Goal: Contribute content: Contribute content

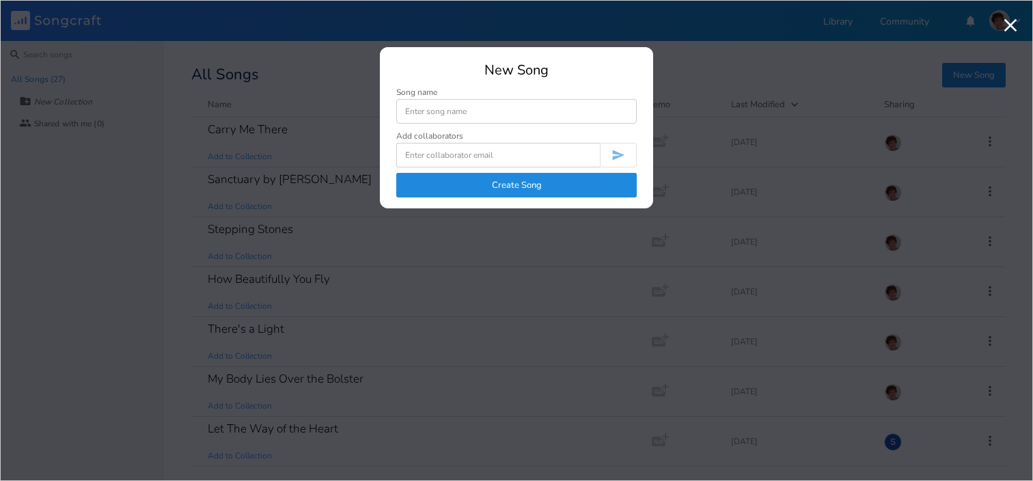
click at [568, 186] on button "Create Song" at bounding box center [516, 185] width 240 height 25
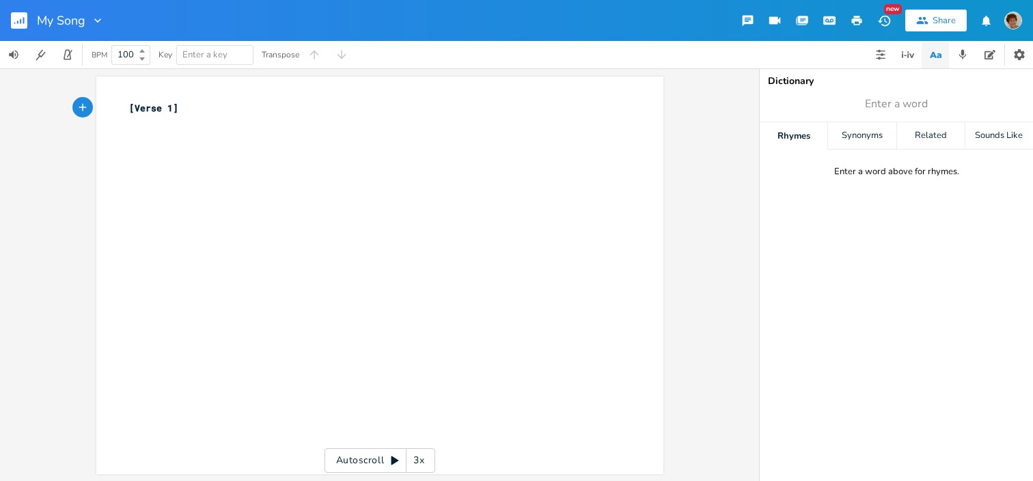
click at [97, 24] on icon "button" at bounding box center [98, 21] width 14 height 14
click at [104, 34] on span "Edit Rename" at bounding box center [111, 39] width 43 height 10
type input "Baby's Gone and Left Me Blues"
click at [177, 100] on div "xxxxxxxxxx [Verse 1] ​" at bounding box center [372, 115] width 493 height 34
click at [179, 115] on pre "​" at bounding box center [372, 122] width 493 height 14
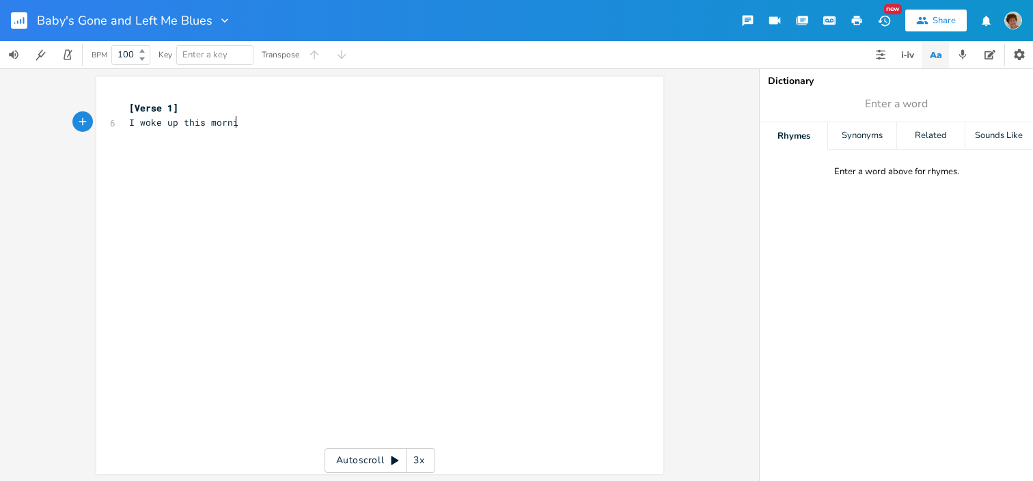
type textarea "I woke up this morning"
type textarea "My baby still was gone"
type textarea "I woke up this morning"
type textarea "my"
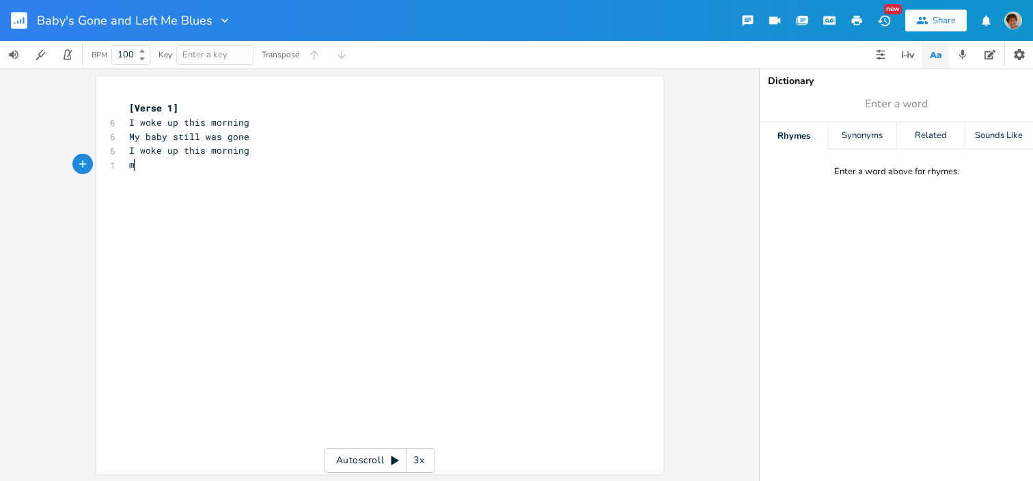
scroll to position [0, 12]
type textarea "Ma"
type textarea "y baby still was gone"
type textarea "My baby up'd and left me"
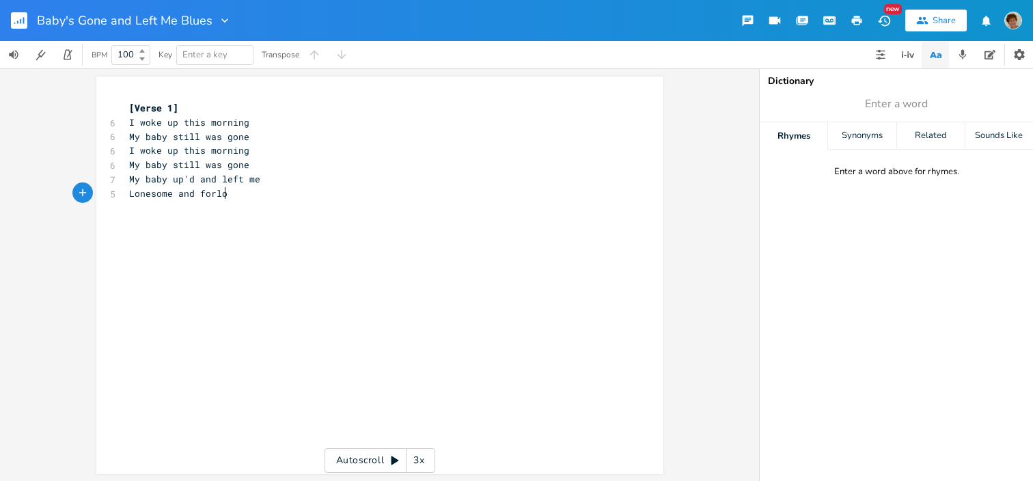
type textarea "Lonesome and forlorn"
type textarea "Well I believe I'm goin to"
type textarea "Stay in bed all day"
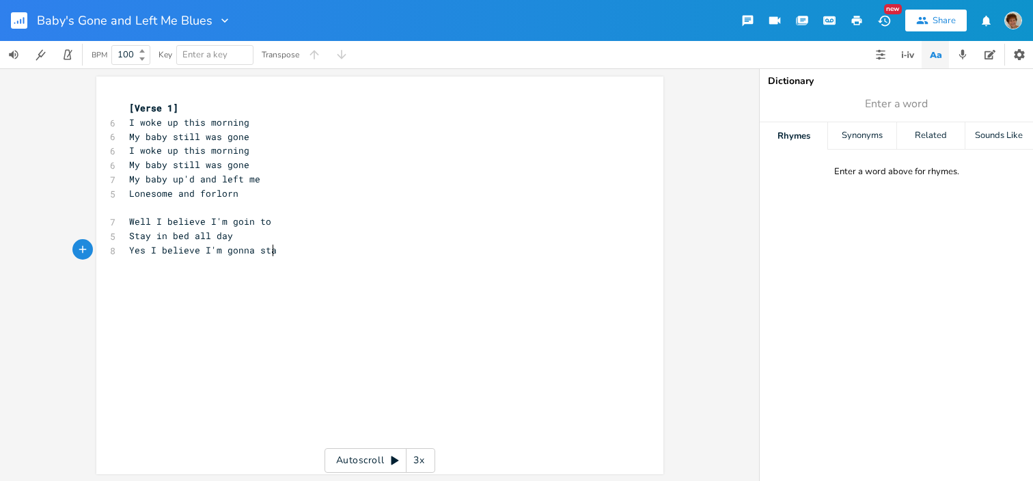
type textarea "Yes I believe I'm gonna stay"
type textarea "Stay in bed all day"
type textarea "Well my baby"
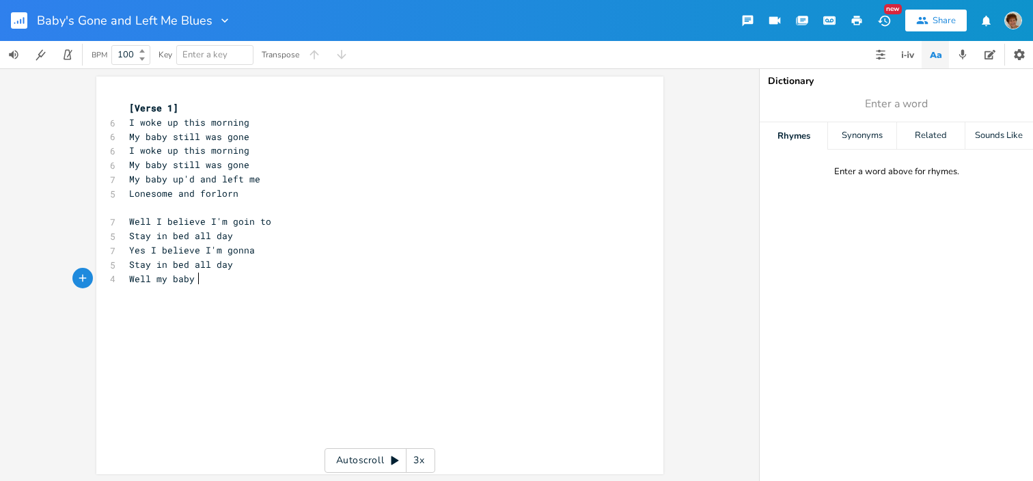
scroll to position [0, 58]
type textarea "gone and left me"
type textarea "What more can I say"
type textarea "Well. h"
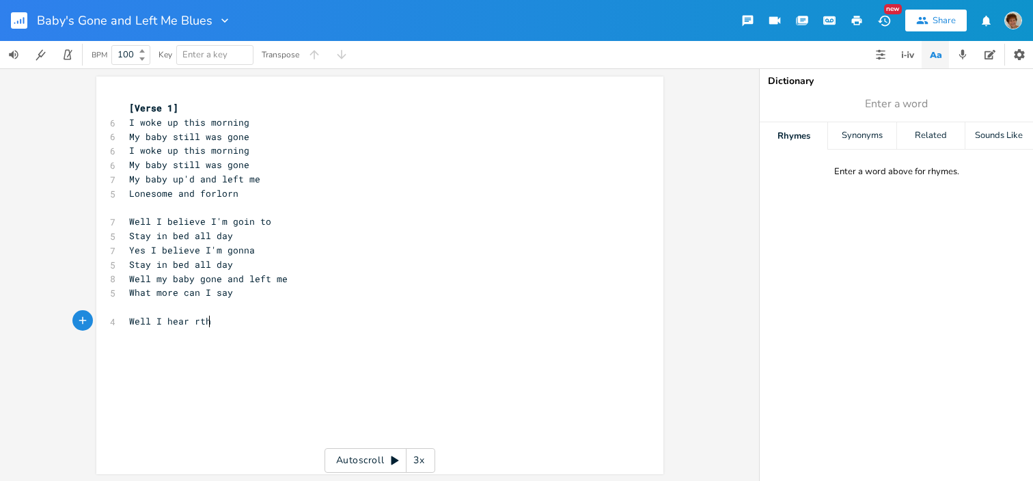
scroll to position [0, 46]
type textarea "I hear rthe"
type textarea "whustrke"
type textarea "===="
type textarea "="
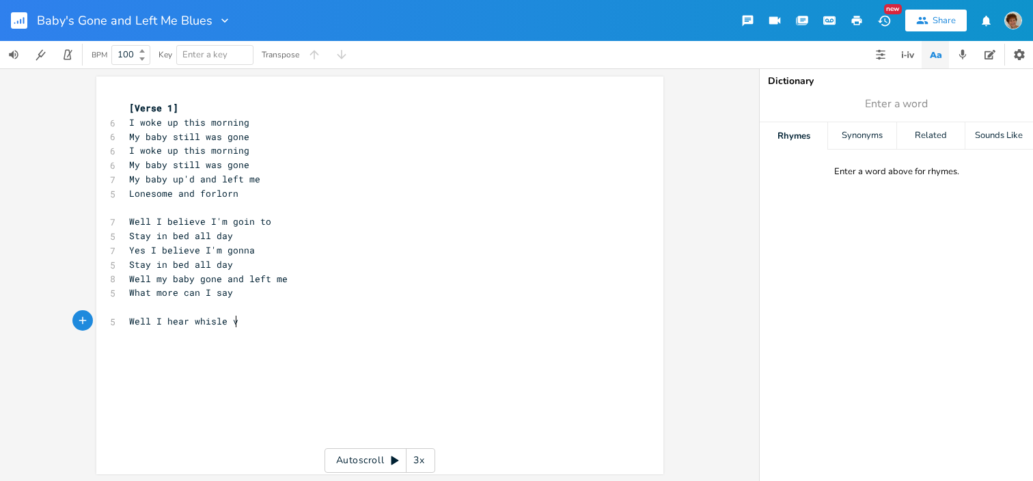
scroll to position [0, 23]
type textarea "isle vl"
type textarea "blowin"
type textarea "Out there on the track"
type textarea "Yes, I hear the whistle blowin'"
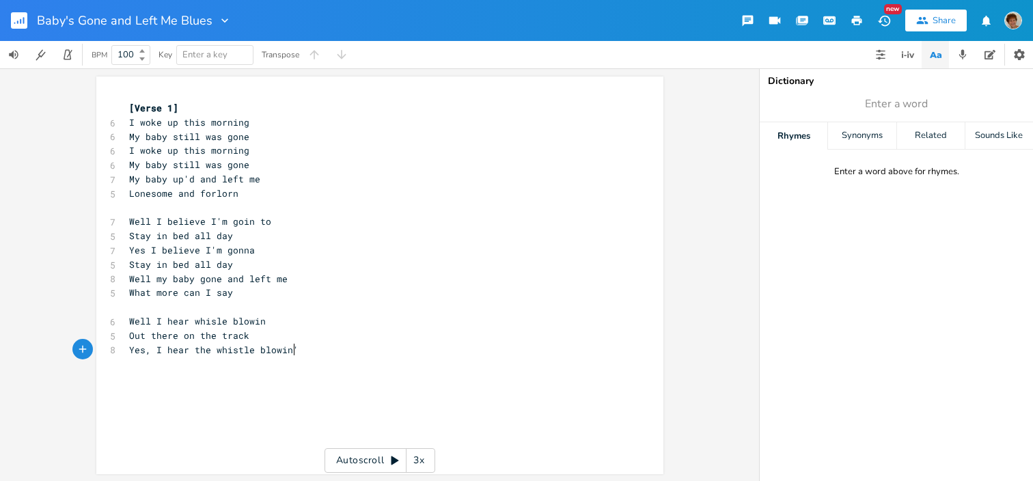
scroll to position [0, 120]
type textarea "Out there on the track"
type textarea "Well the train it too"
type textarea "k my baby"
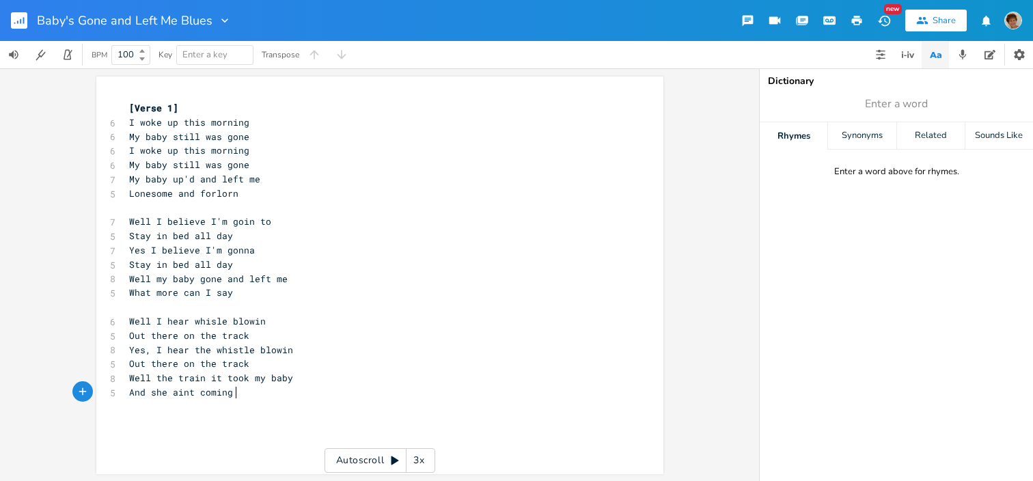
type textarea "And she aint coming i"
type textarea "back"
type textarea "l my baby gone and left me What more can I say"
drag, startPoint x: 139, startPoint y: 276, endPoint x: 157, endPoint y: 307, distance: 36.1
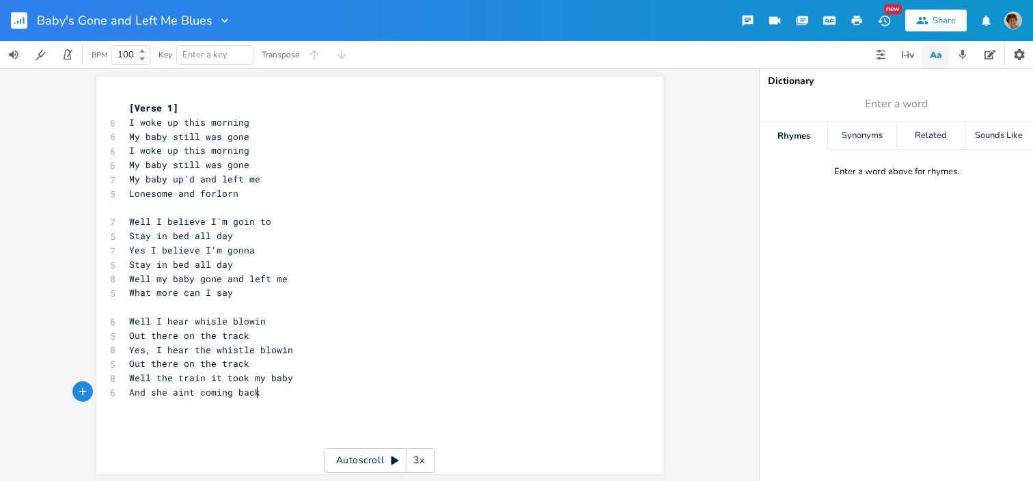
click at [151, 303] on div "[Verse 1] 6 I woke up this morning 6 My baby still was gone 6 I woke up this mo…" at bounding box center [372, 250] width 493 height 298
click at [185, 391] on span "And she aint coming back" at bounding box center [194, 392] width 131 height 12
type textarea """
click at [210, 319] on span "Well I hear whisle blowin" at bounding box center [197, 321] width 137 height 12
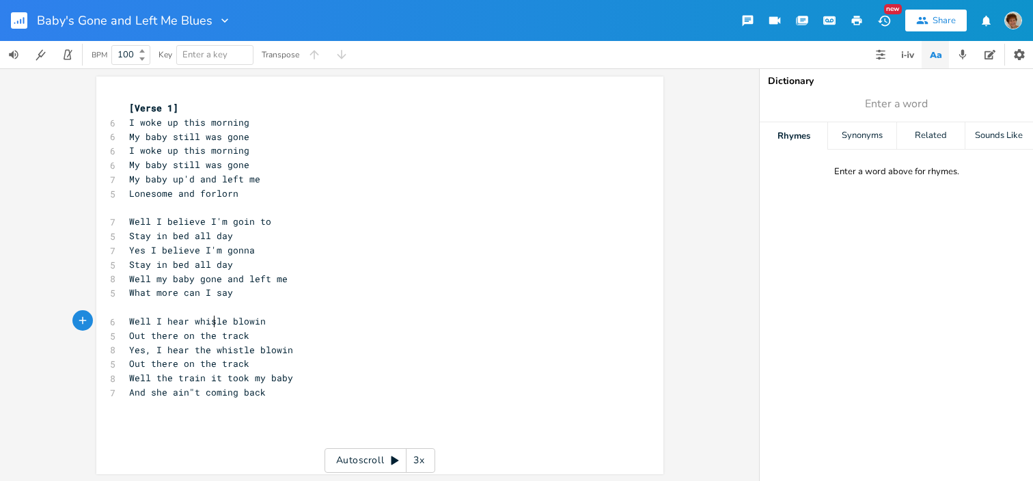
type textarea "t"
click at [268, 125] on pre "I woke up this morning" at bounding box center [372, 122] width 493 height 14
type textarea "A."
click at [260, 143] on pre "I woke up this morning" at bounding box center [372, 150] width 493 height 14
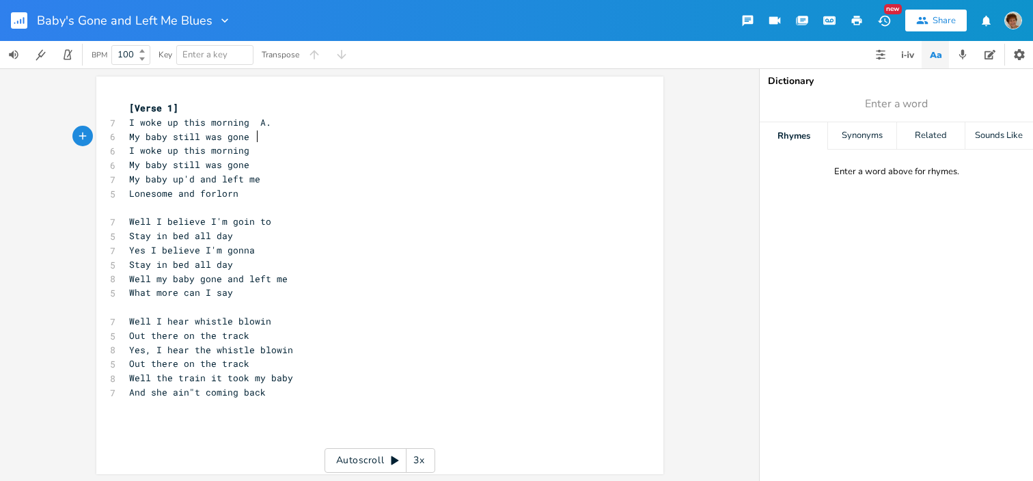
scroll to position [0, 6]
type textarea "D"
click at [247, 151] on span "I woke up this morning" at bounding box center [189, 150] width 120 height 12
type textarea "A"
click at [266, 167] on li "A" at bounding box center [268, 165] width 41 height 14
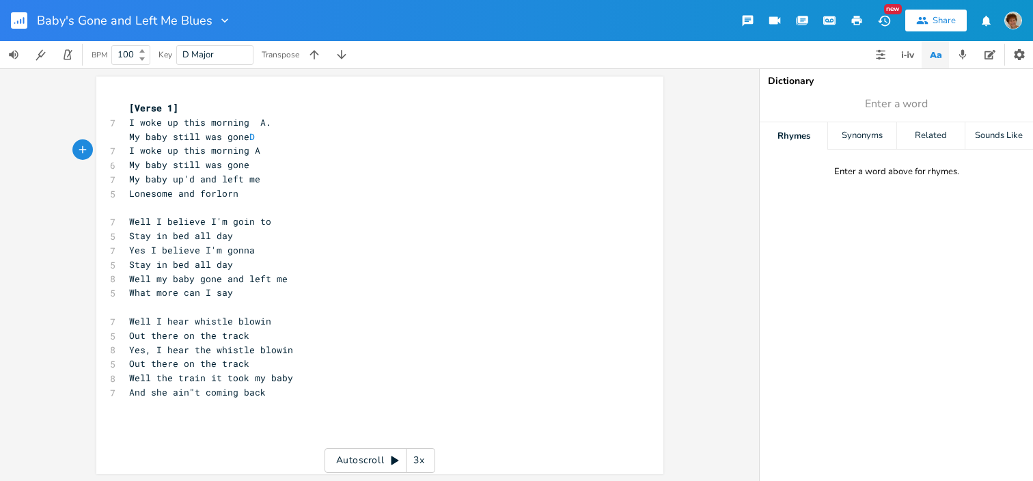
click at [260, 170] on pre "My baby still was gone" at bounding box center [372, 165] width 493 height 14
type textarea "E7"
click at [242, 163] on span "My baby still was goneE7" at bounding box center [194, 164] width 131 height 12
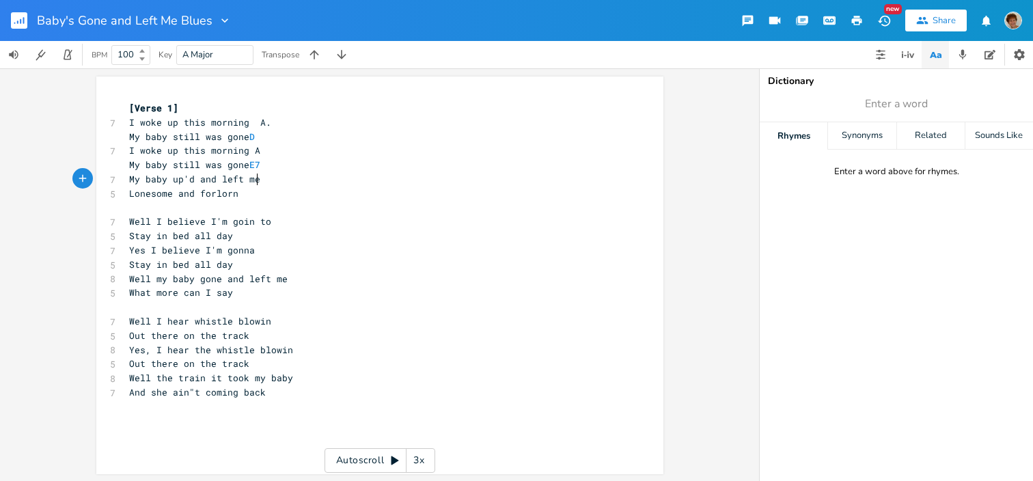
click at [264, 178] on pre "My baby up'd and left me" at bounding box center [372, 179] width 493 height 14
click at [264, 137] on pre "My baby still was gone D" at bounding box center [372, 137] width 493 height 14
type textarea "7"
click at [341, 210] on pre "​" at bounding box center [372, 208] width 493 height 14
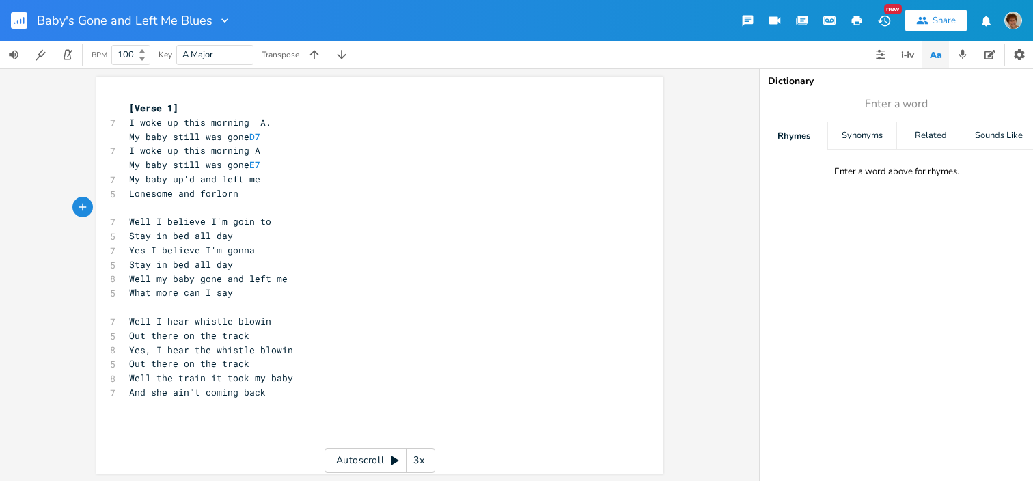
click at [273, 184] on pre "My baby up'd and left me" at bounding box center [372, 179] width 493 height 14
type textarea "D7"
click at [277, 192] on li "D7" at bounding box center [288, 194] width 48 height 14
click at [261, 201] on pre "​" at bounding box center [372, 208] width 493 height 14
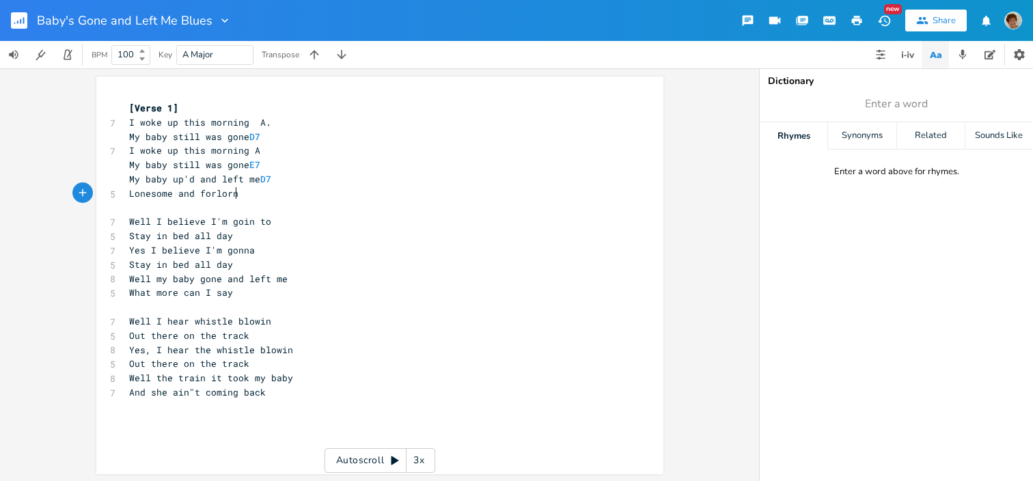
click at [262, 193] on pre "Lonesome and forlorn" at bounding box center [372, 193] width 493 height 14
type textarea "E7. A"
click at [167, 378] on span "Well the train it took my baby" at bounding box center [211, 378] width 164 height 12
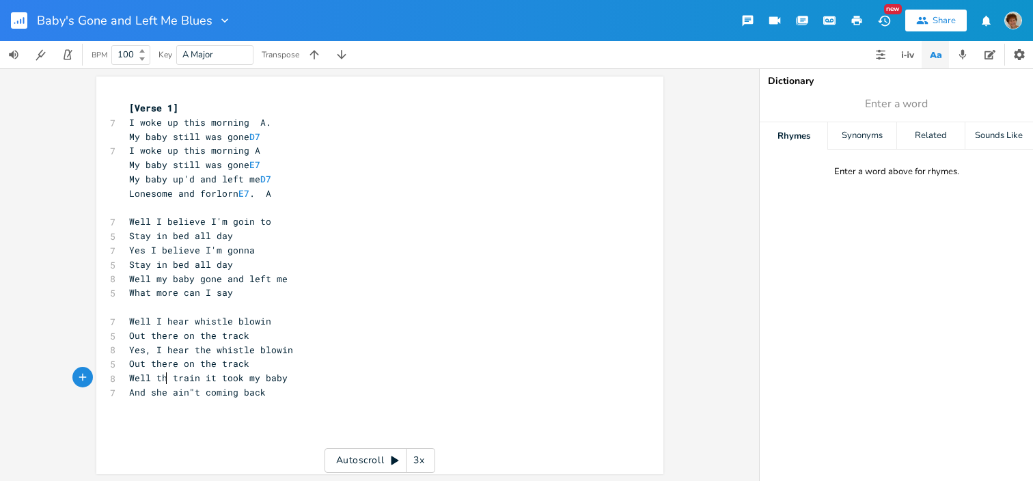
type textarea "a"
click at [274, 390] on pre "And she ain"t coming back" at bounding box center [372, 392] width 493 height 14
type textarea "Well some people trie;d"
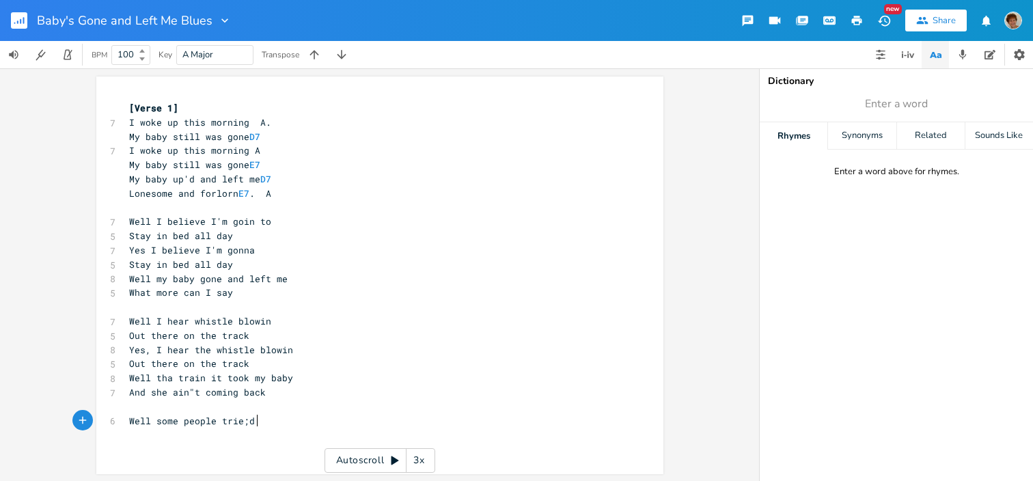
type textarea "="
type textarea "===="
type textarea "="
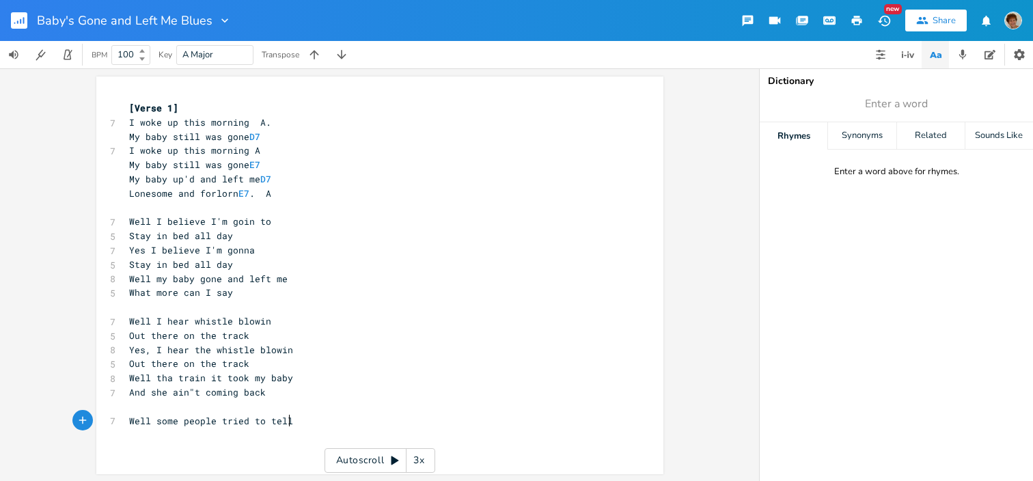
type textarea "d to tell me"
click at [312, 420] on pre "Well some people tried to tell me" at bounding box center [372, 421] width 493 height 14
type textarea "o tell me"
type textarea "Grown lm"
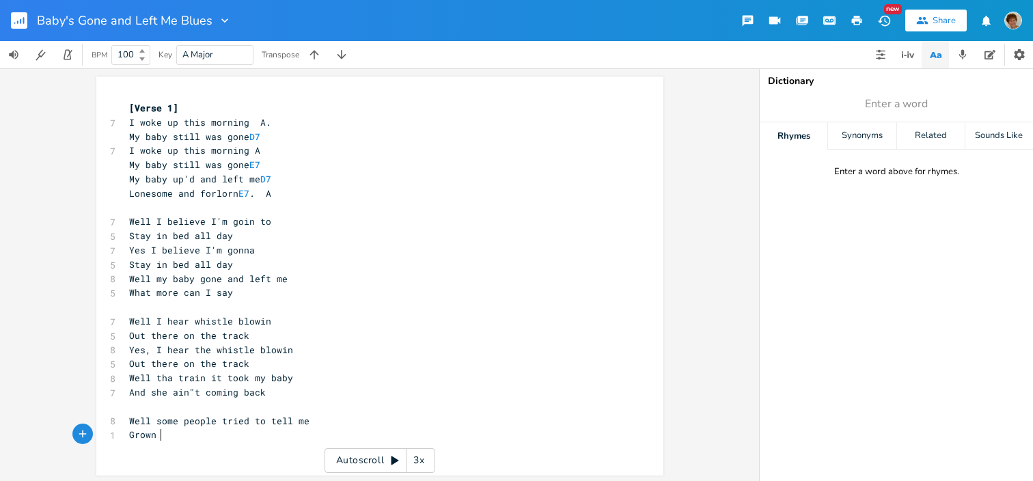
scroll to position [0, 40]
type textarea "men do k"
type textarea "not cry"
type textarea "Yea some people s"
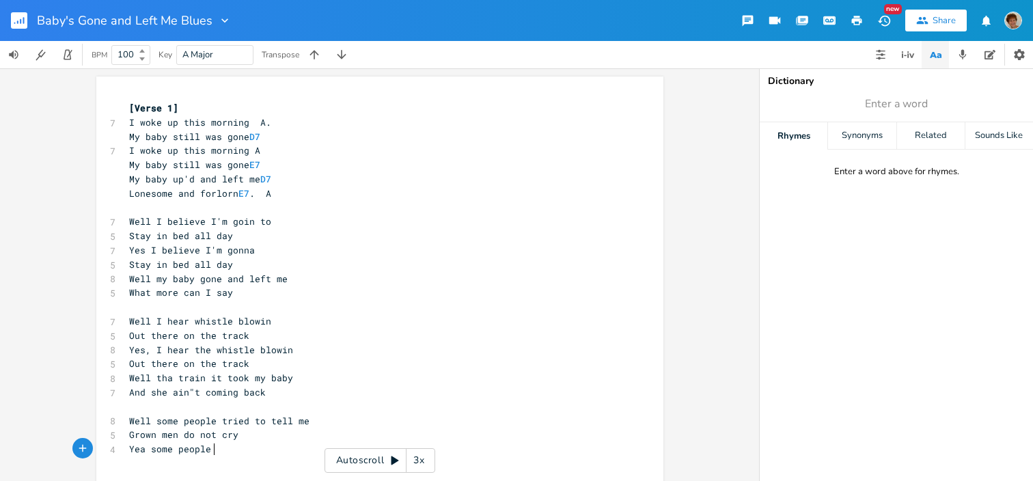
scroll to position [0, 75]
type textarea "tried to tell me"
type textarea "Grown men do not cry"
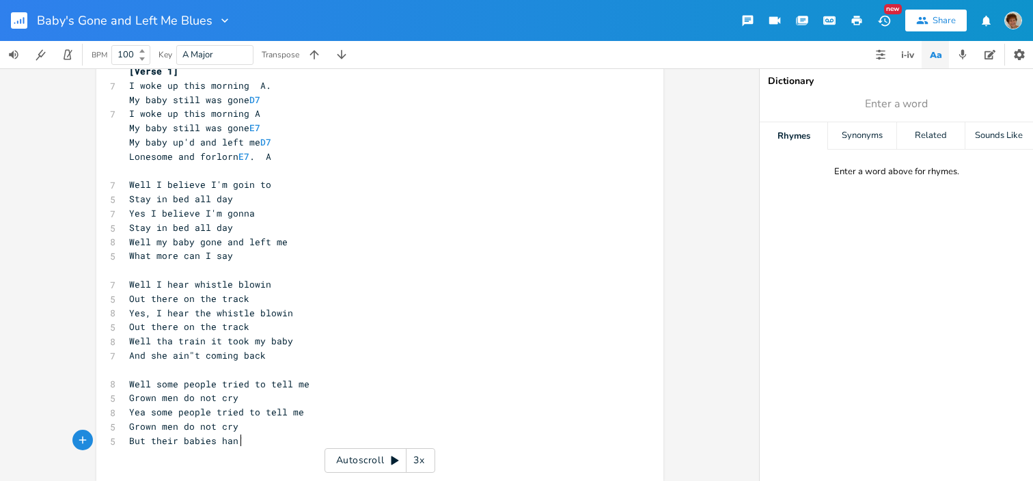
scroll to position [0, 88]
type textarea "But their babies han't"
type textarea "adn'et let"
type textarea "f"
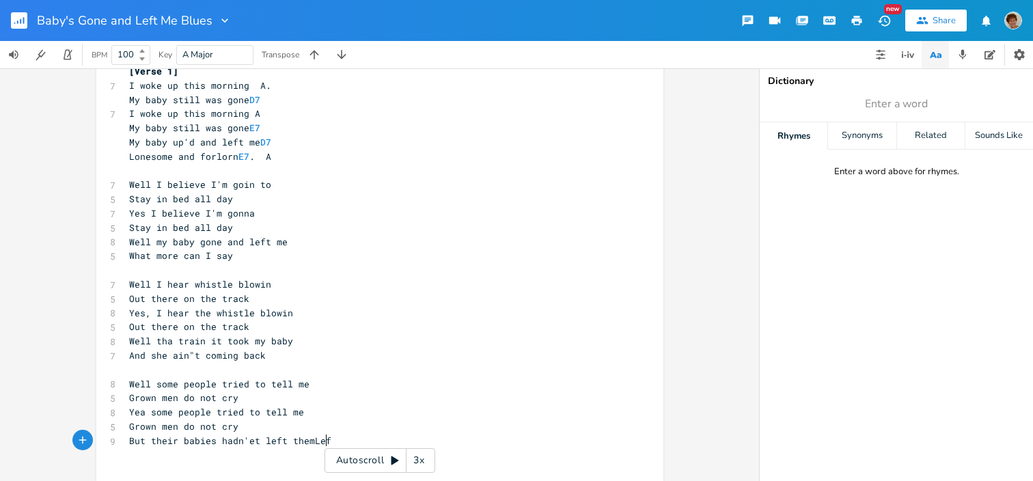
type textarea "eft themLeft"
type textarea "m"
type textarea "Lefr"
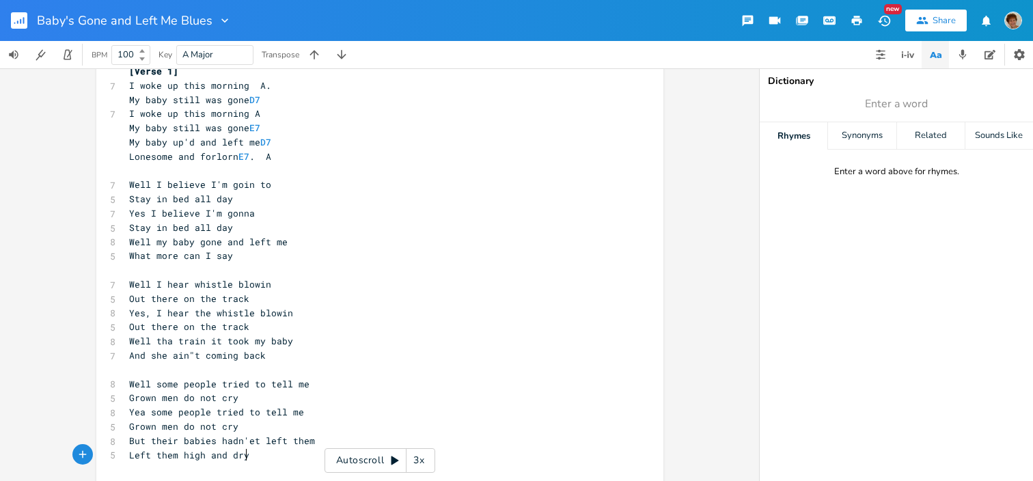
scroll to position [0, 79]
type textarea "t them high and dry"
